Goal: Information Seeking & Learning: Find specific fact

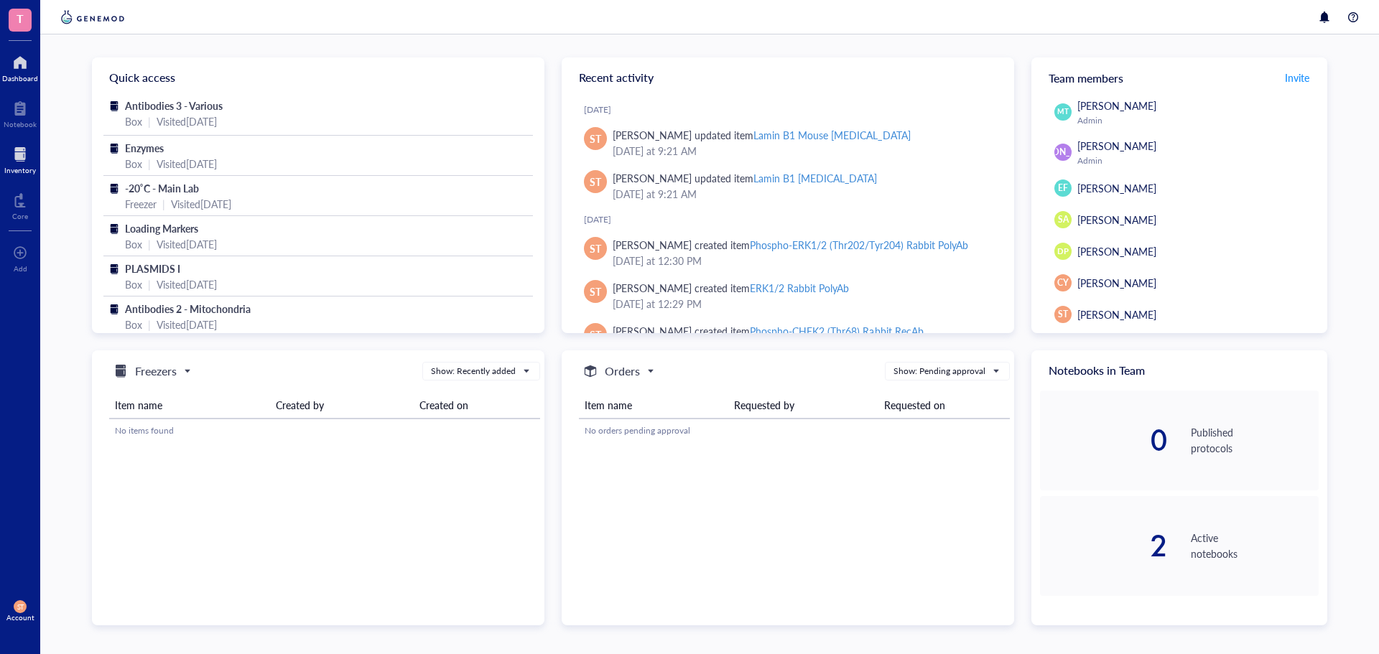
click at [24, 157] on div at bounding box center [20, 154] width 32 height 23
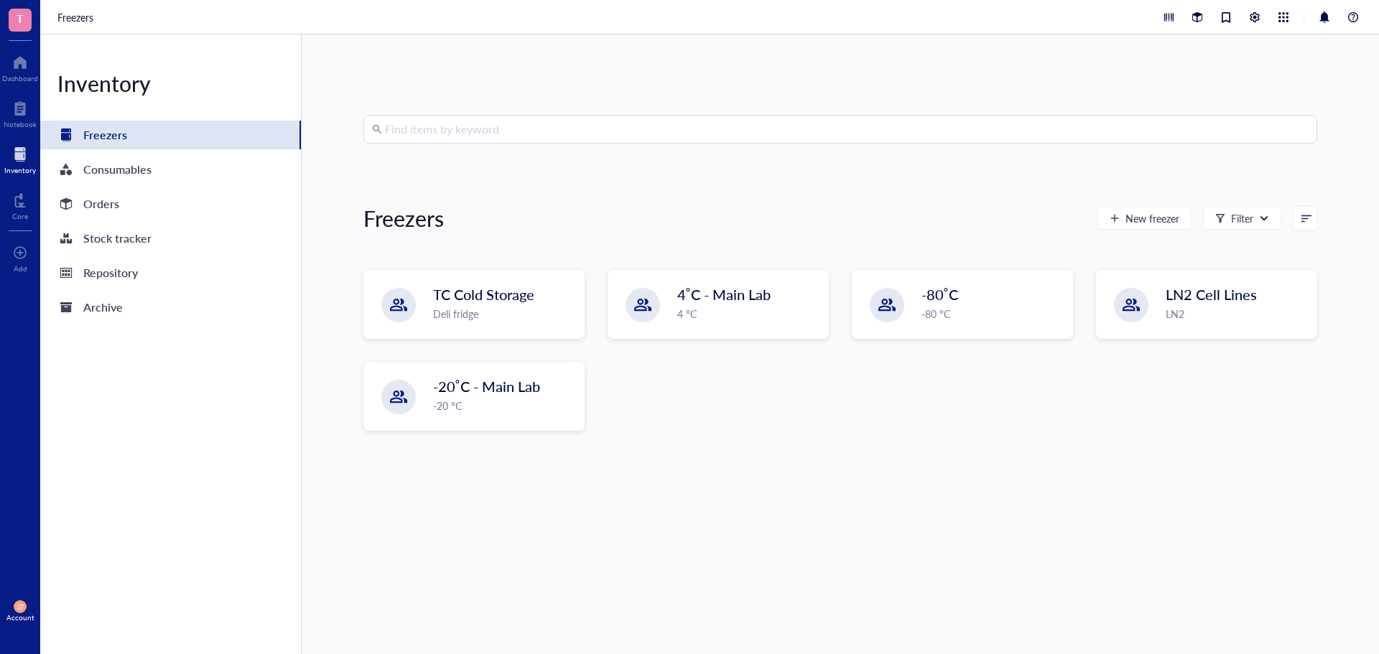
click at [444, 131] on input "search" at bounding box center [847, 129] width 924 height 27
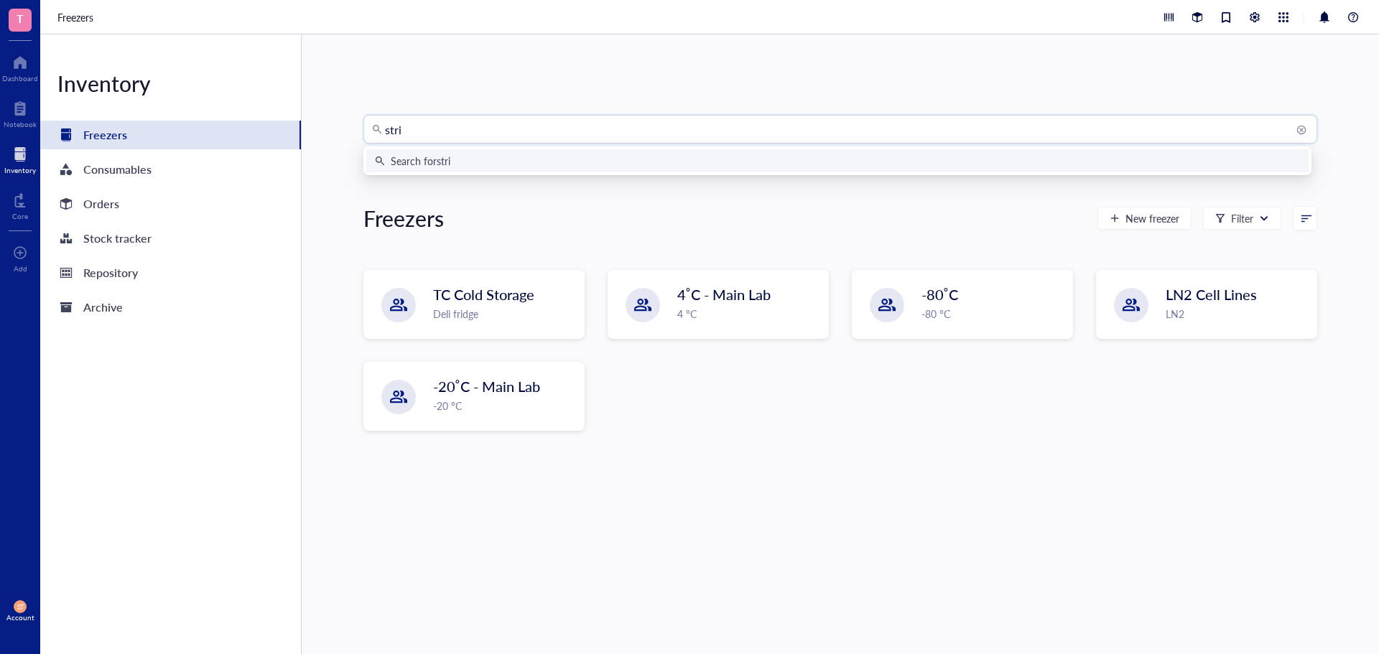
type input "strip"
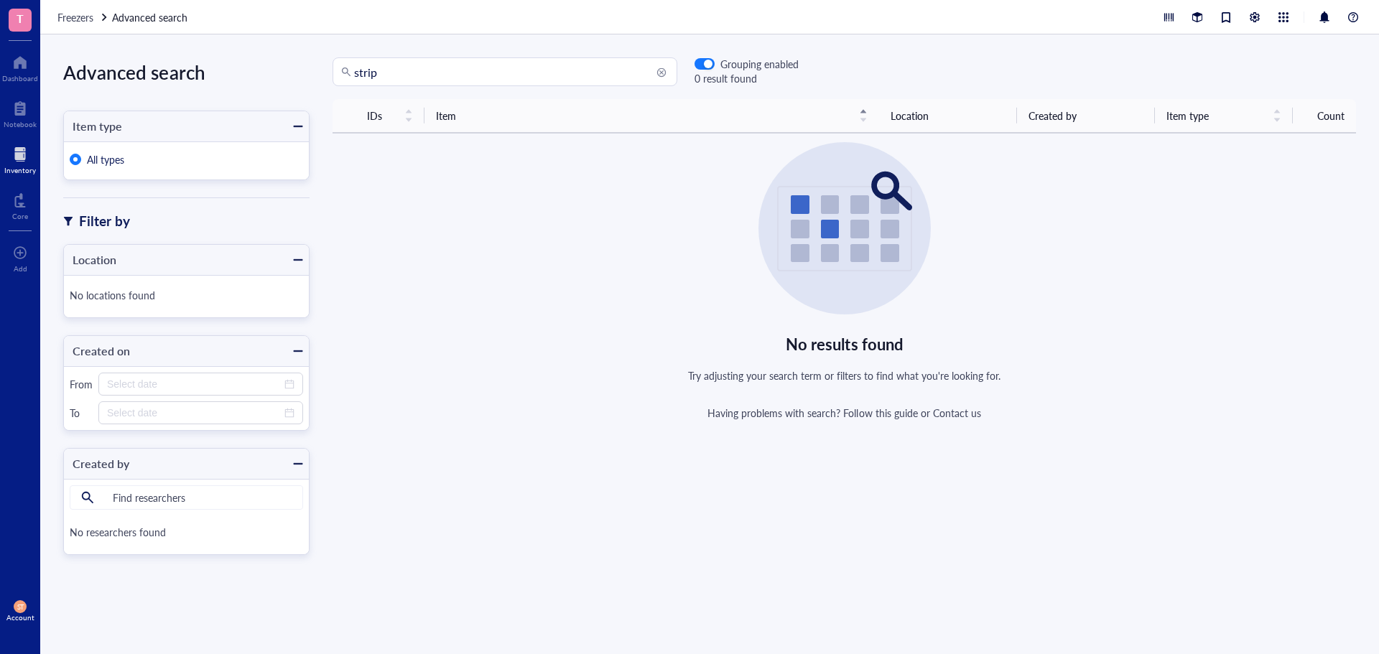
click at [588, 79] on input "strip" at bounding box center [511, 71] width 315 height 27
drag, startPoint x: 597, startPoint y: 78, endPoint x: 106, endPoint y: 47, distance: 492.3
click at [106, 47] on div "Advanced search Item type All types Filter by Location No locations found Creat…" at bounding box center [709, 344] width 1339 height 620
drag, startPoint x: 407, startPoint y: 66, endPoint x: 312, endPoint y: 66, distance: 94.1
click at [331, 73] on div "strip strip Grouping enabled 0 result found" at bounding box center [554, 71] width 489 height 29
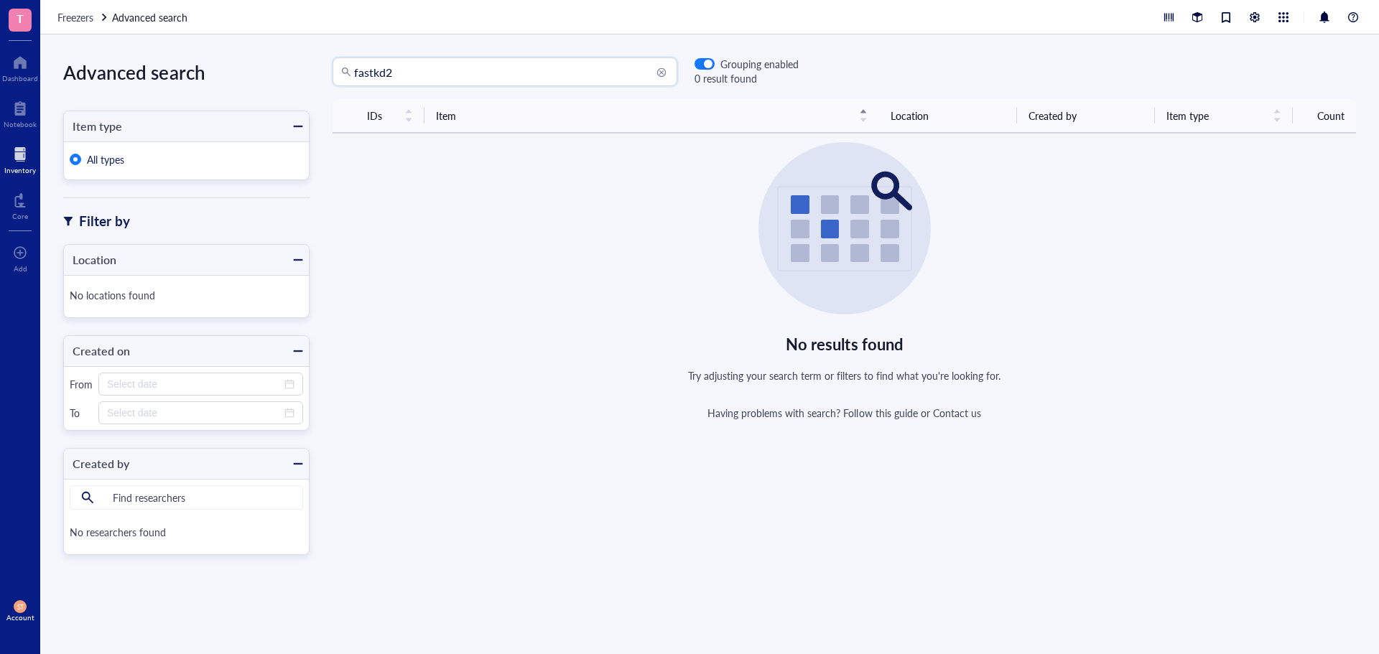
type input "fastkd2"
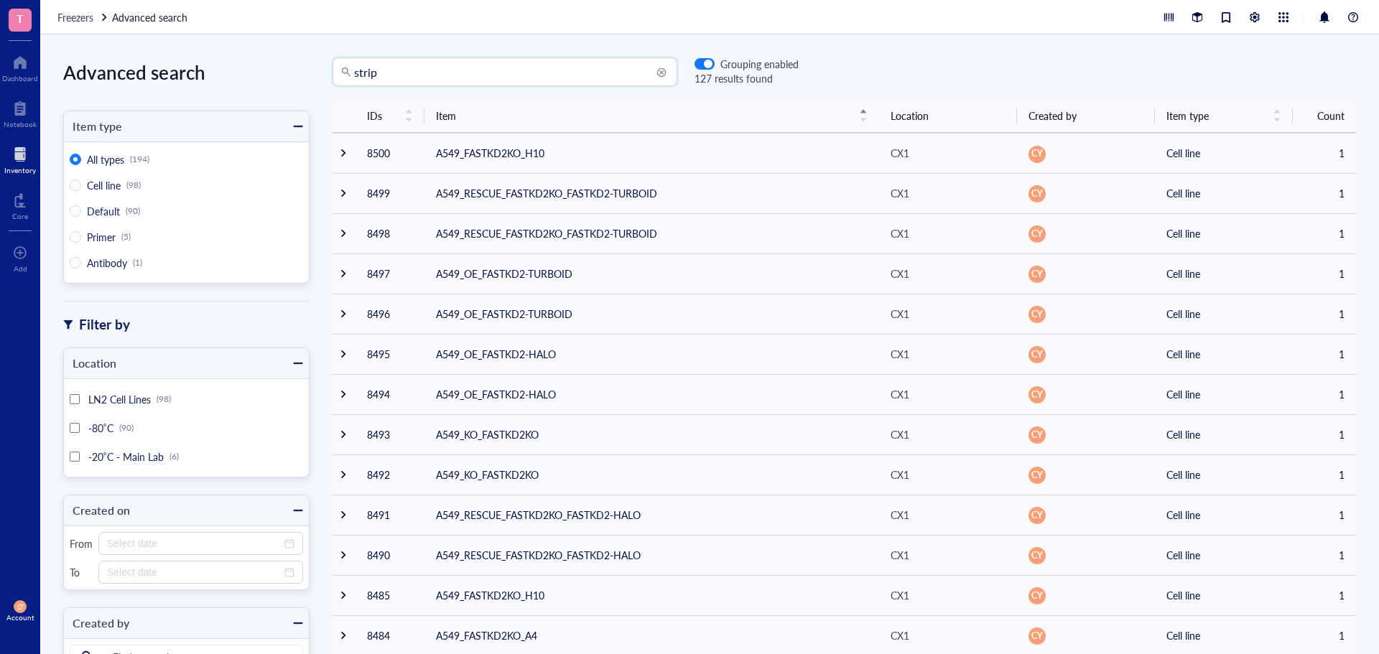
type input "strip"
